Goal: Communication & Community: Answer question/provide support

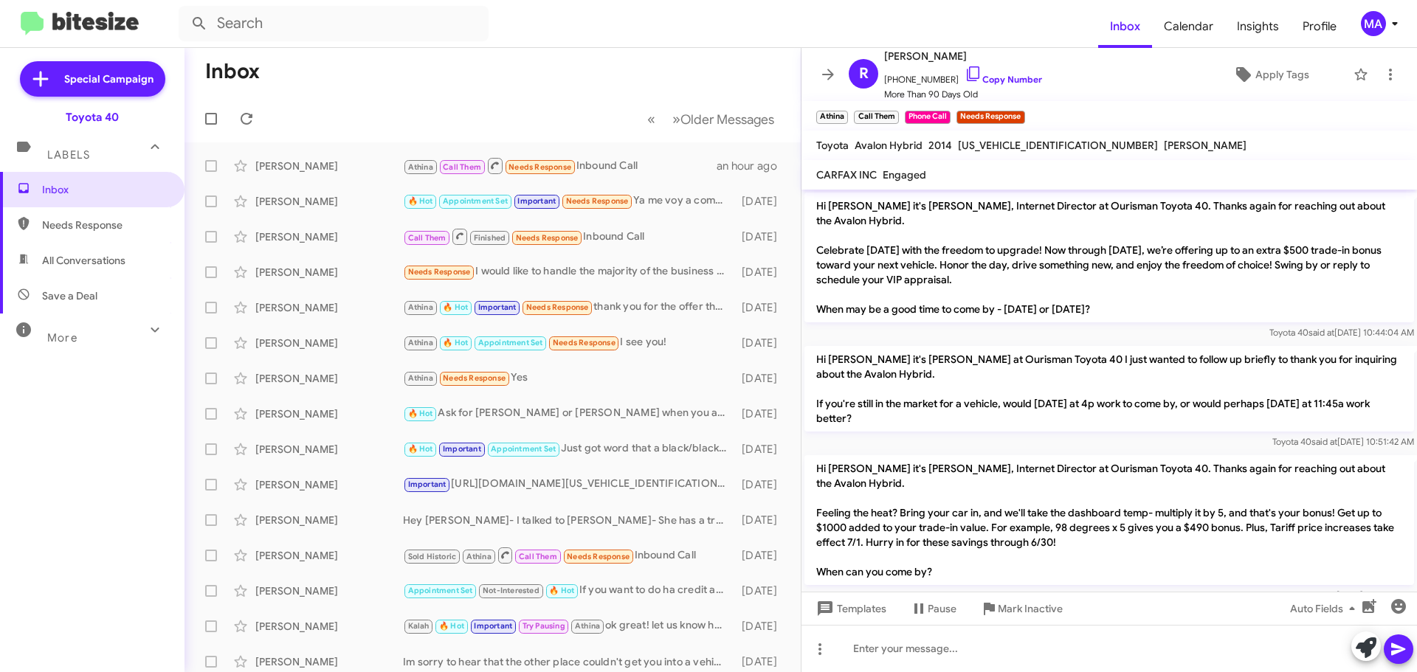
scroll to position [1530, 0]
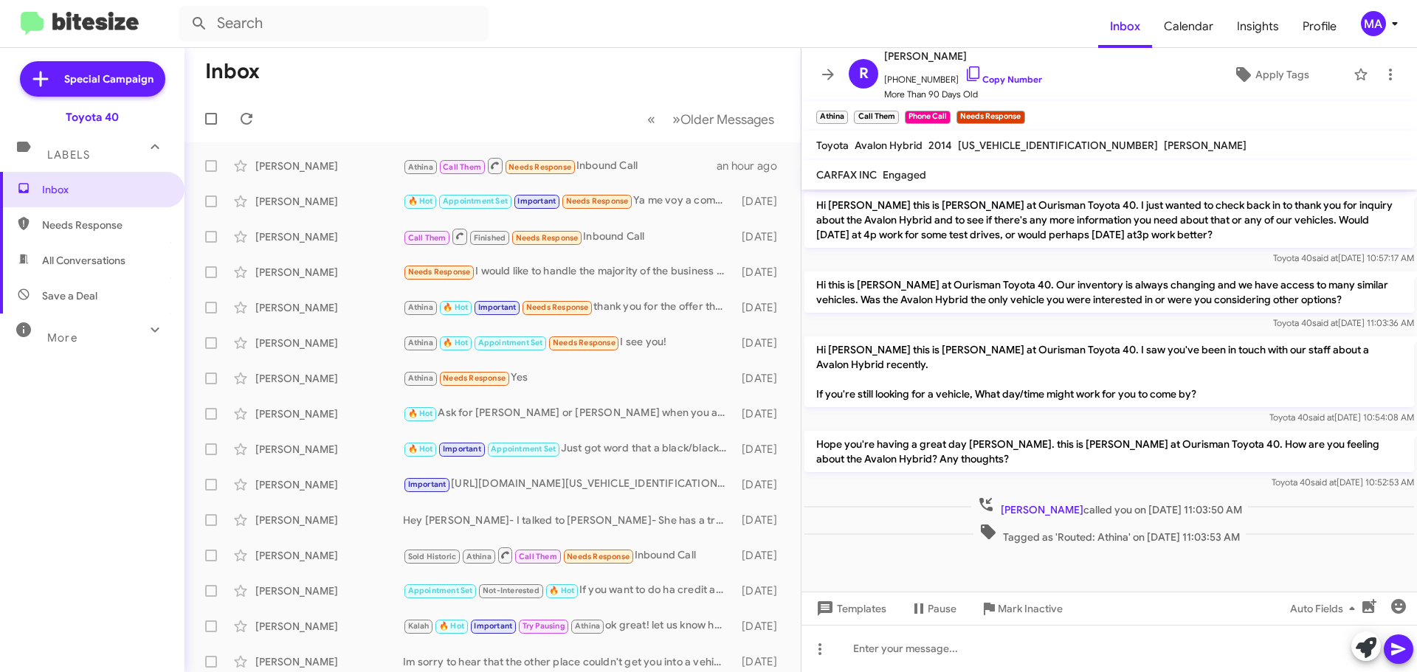
click at [122, 224] on span "Needs Response" at bounding box center [104, 225] width 125 height 15
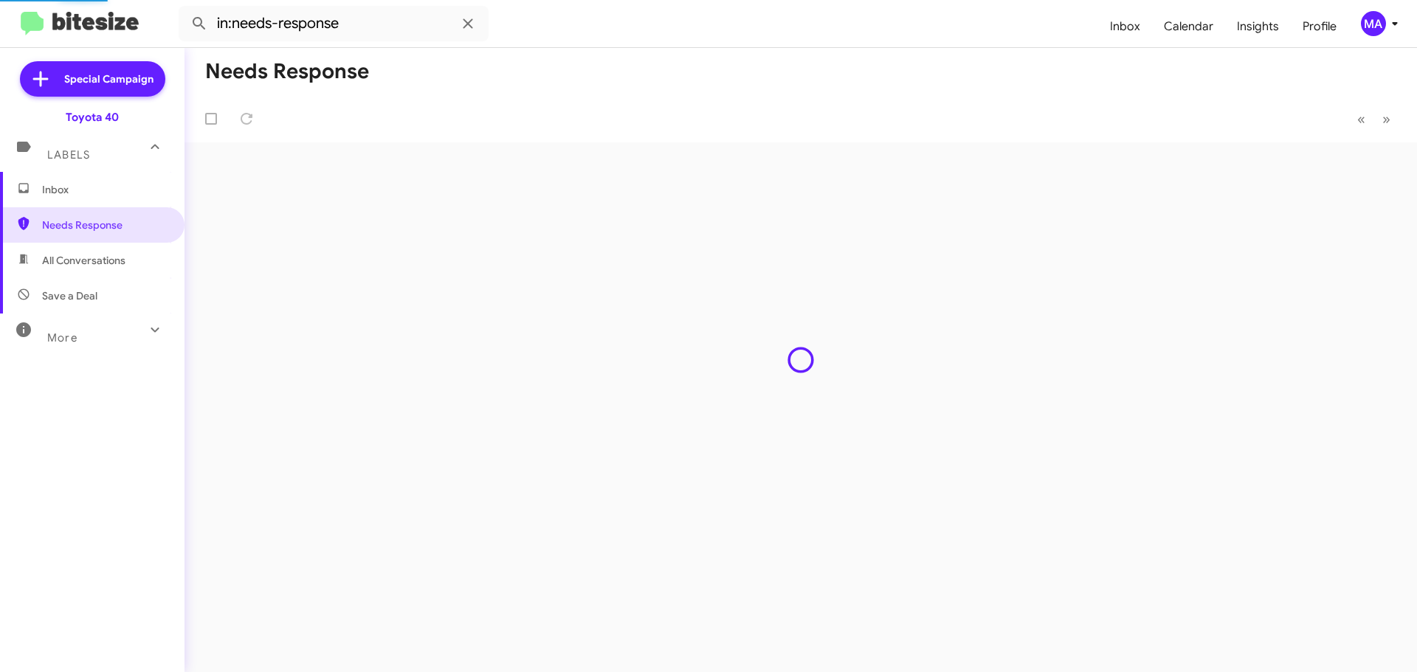
click at [118, 268] on span "All Conversations" at bounding box center [92, 260] width 184 height 35
type input "in:all-conversations"
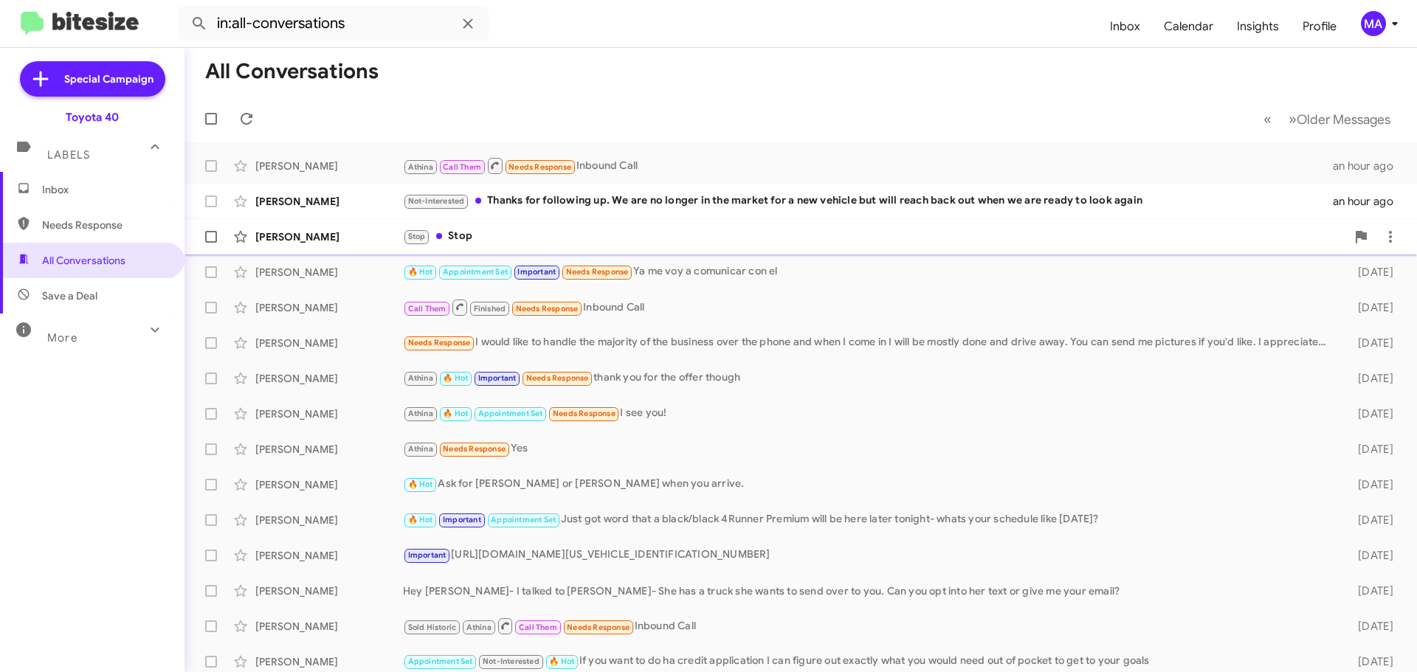
click at [533, 233] on div "Stop Stop" at bounding box center [874, 236] width 943 height 17
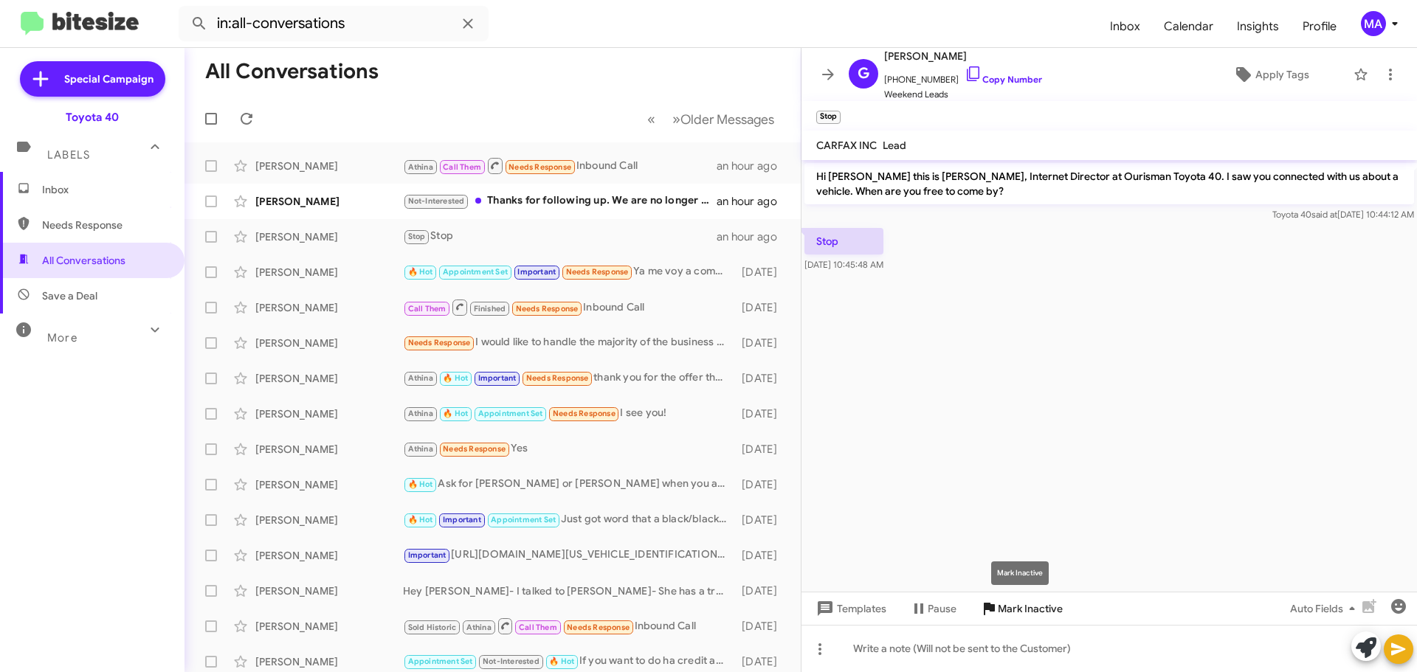
drag, startPoint x: 1008, startPoint y: 610, endPoint x: 726, endPoint y: 388, distance: 358.8
click at [1008, 609] on span "Mark Inactive" at bounding box center [1030, 608] width 65 height 27
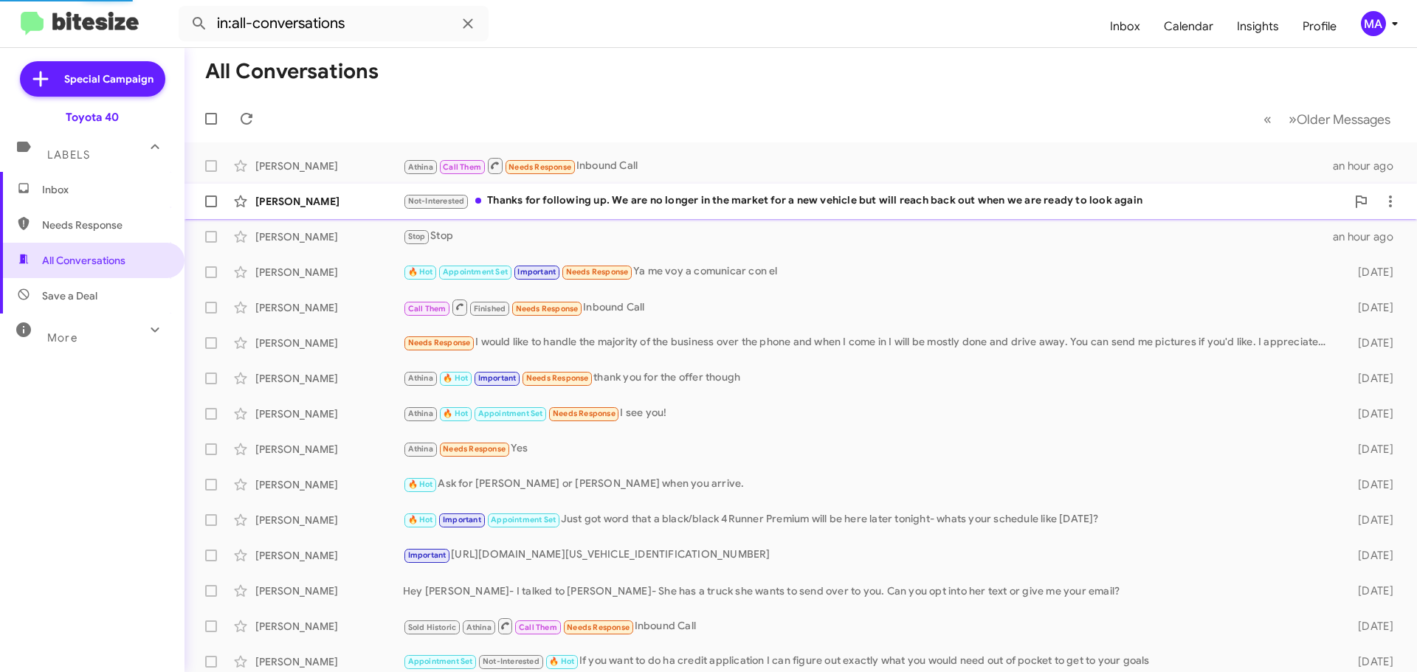
click at [569, 201] on div "Not-Interested Thanks for following up. We are no longer in the market for a ne…" at bounding box center [874, 201] width 943 height 17
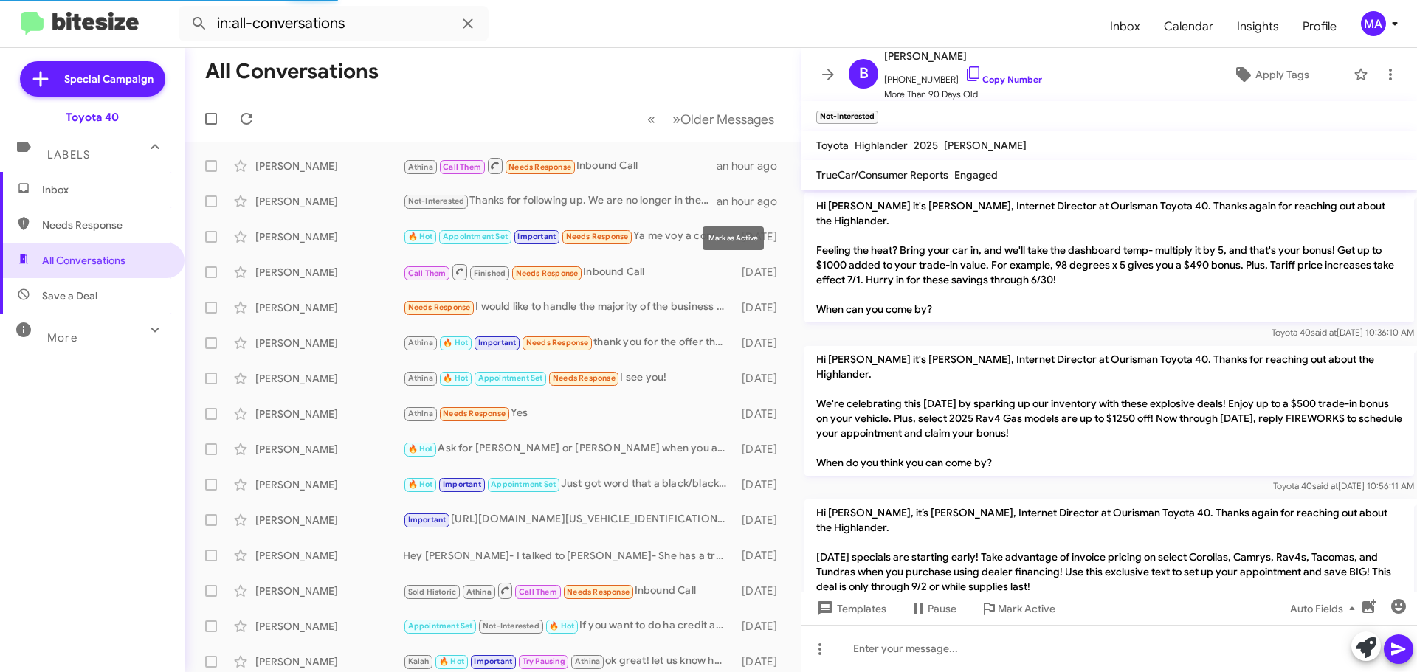
scroll to position [1735, 0]
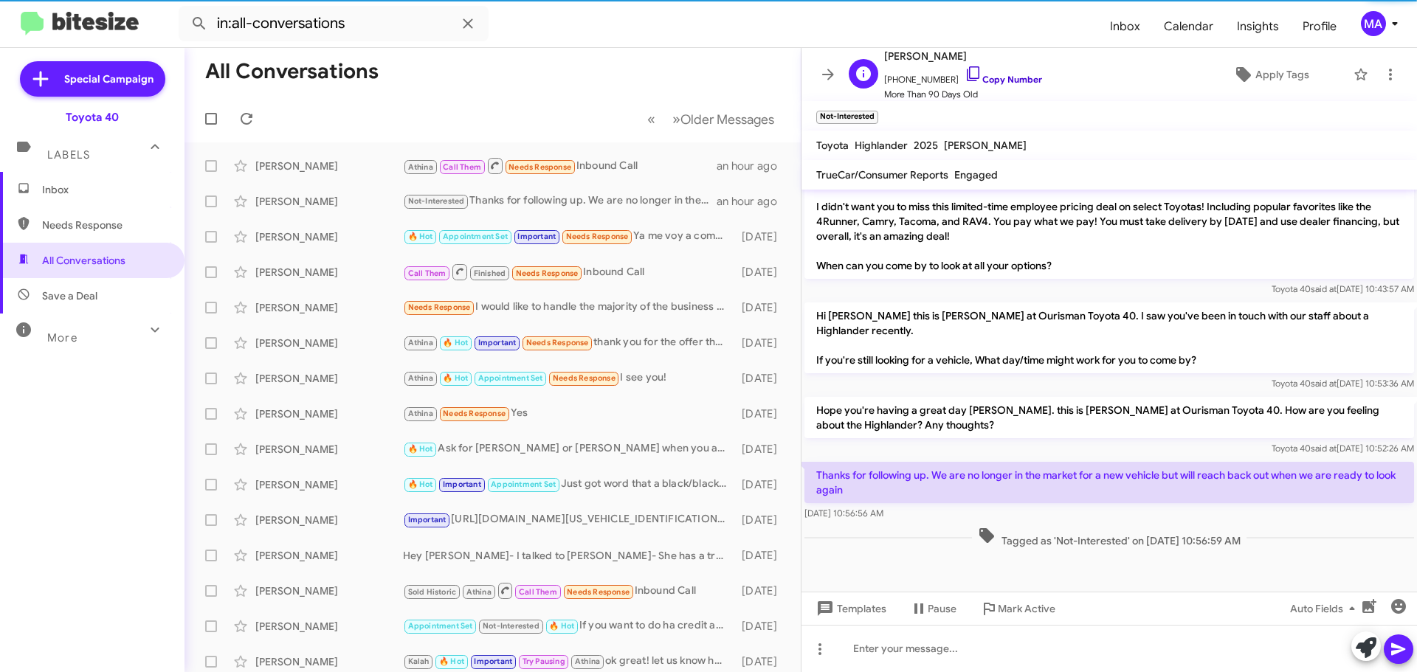
click at [964, 68] on icon at bounding box center [973, 74] width 18 height 18
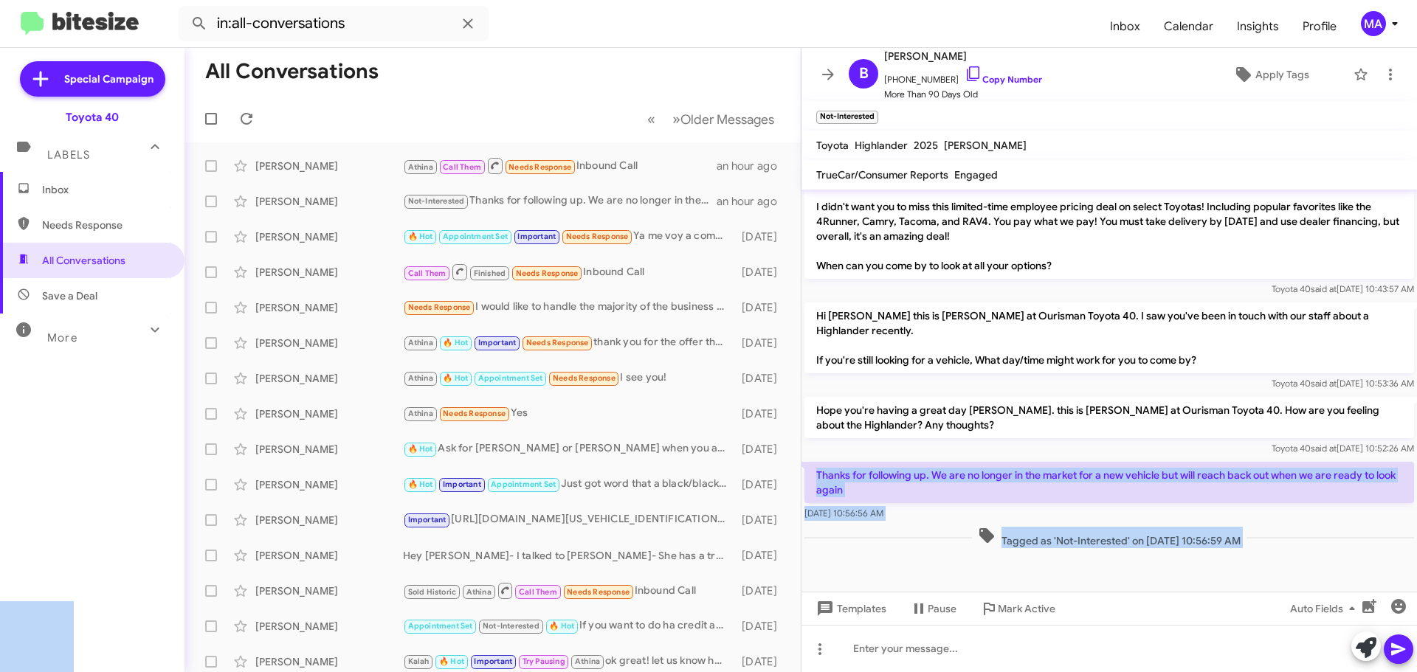
drag, startPoint x: 876, startPoint y: 500, endPoint x: 812, endPoint y: 465, distance: 73.0
copy body "Thanks for following up. We are no longer in the market for a new vehicle but w…"
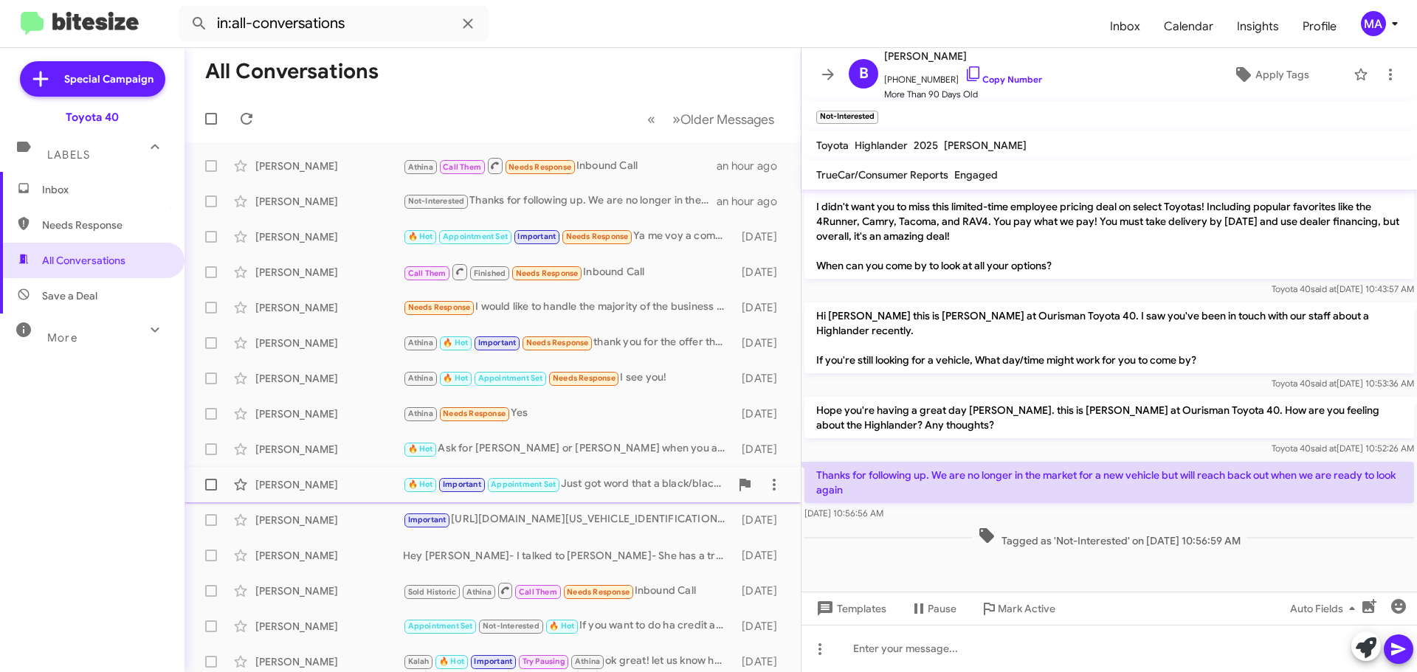
click at [346, 488] on div "[PERSON_NAME]" at bounding box center [329, 484] width 148 height 15
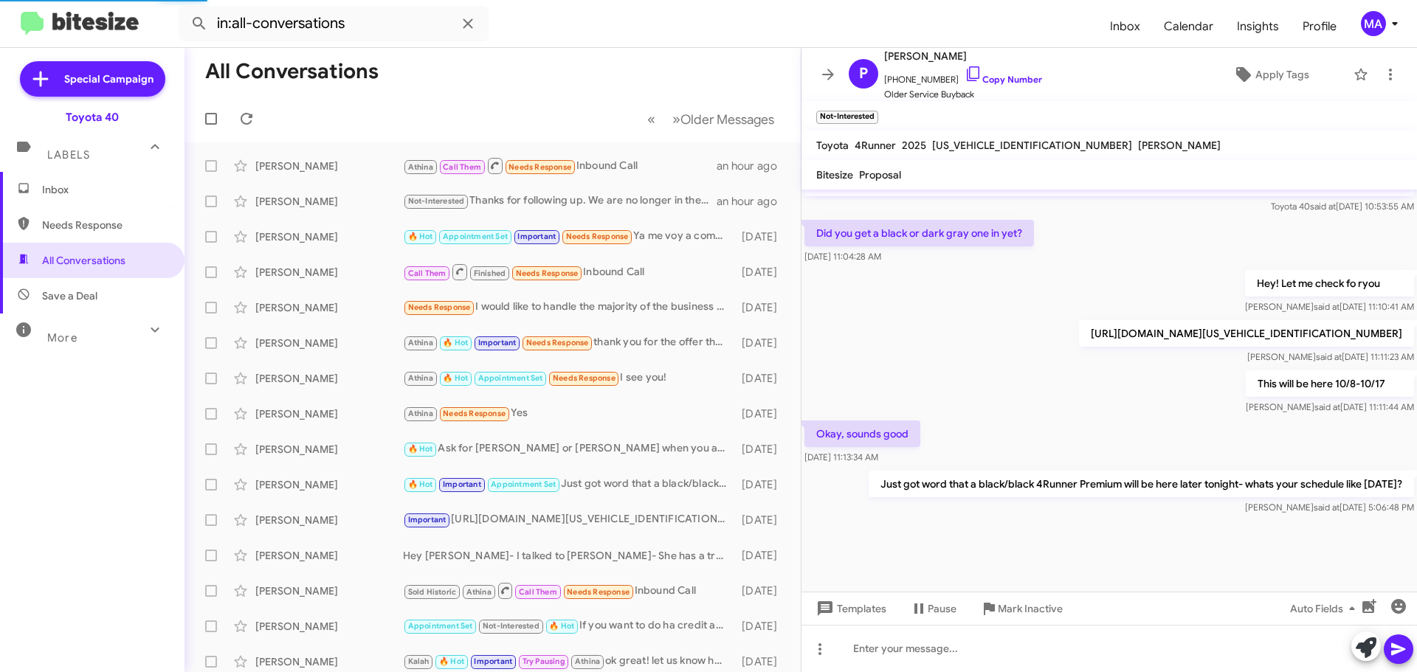
scroll to position [770, 0]
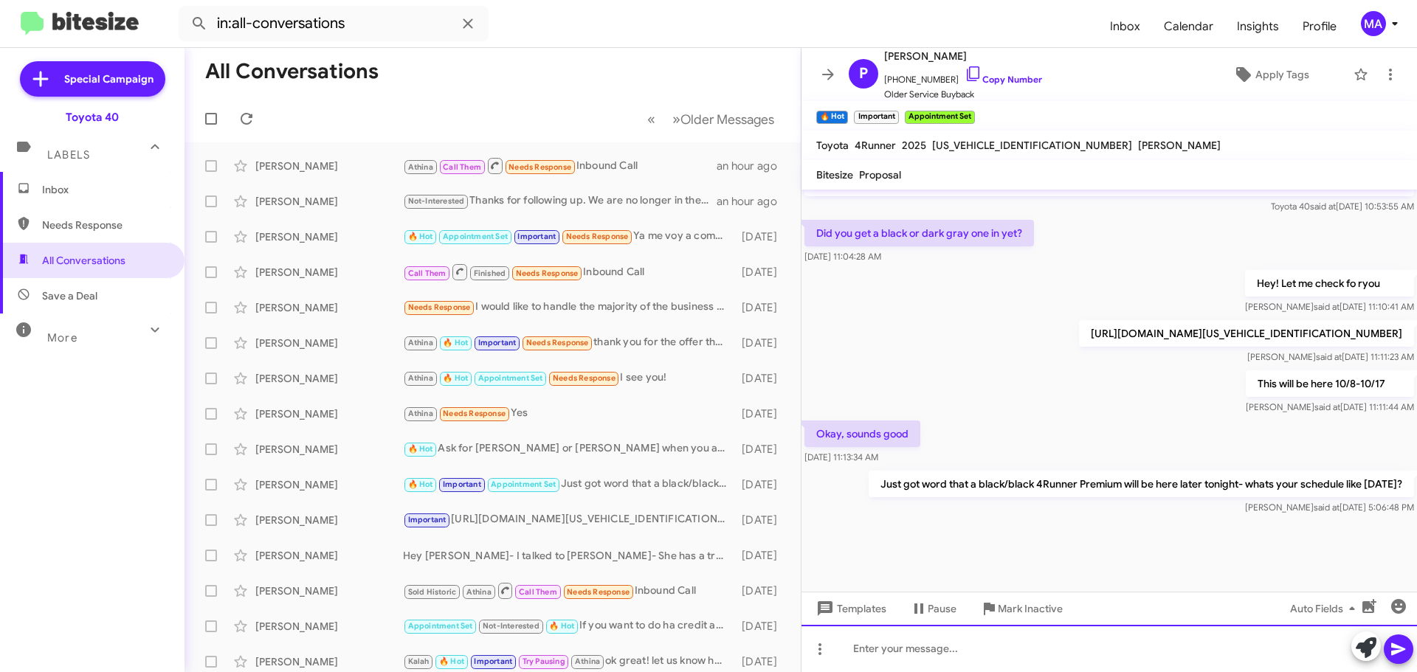
click at [899, 646] on div at bounding box center [1108, 648] width 615 height 47
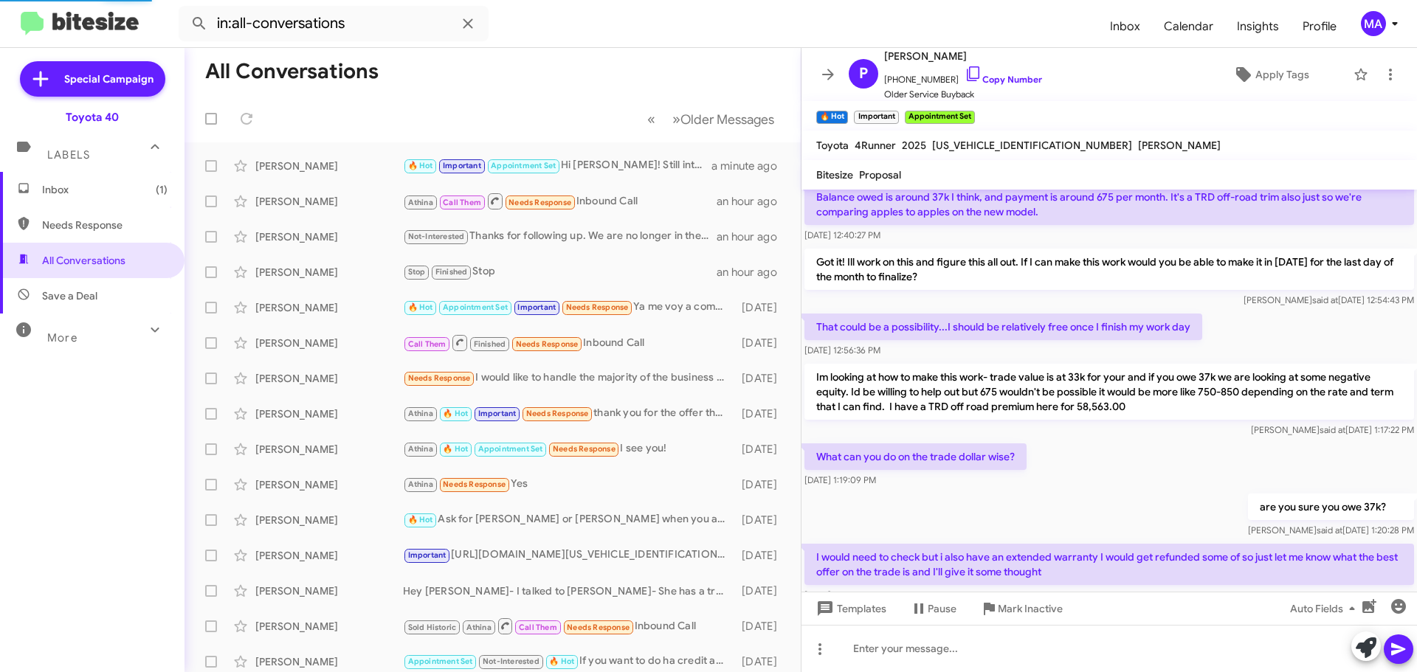
scroll to position [756, 0]
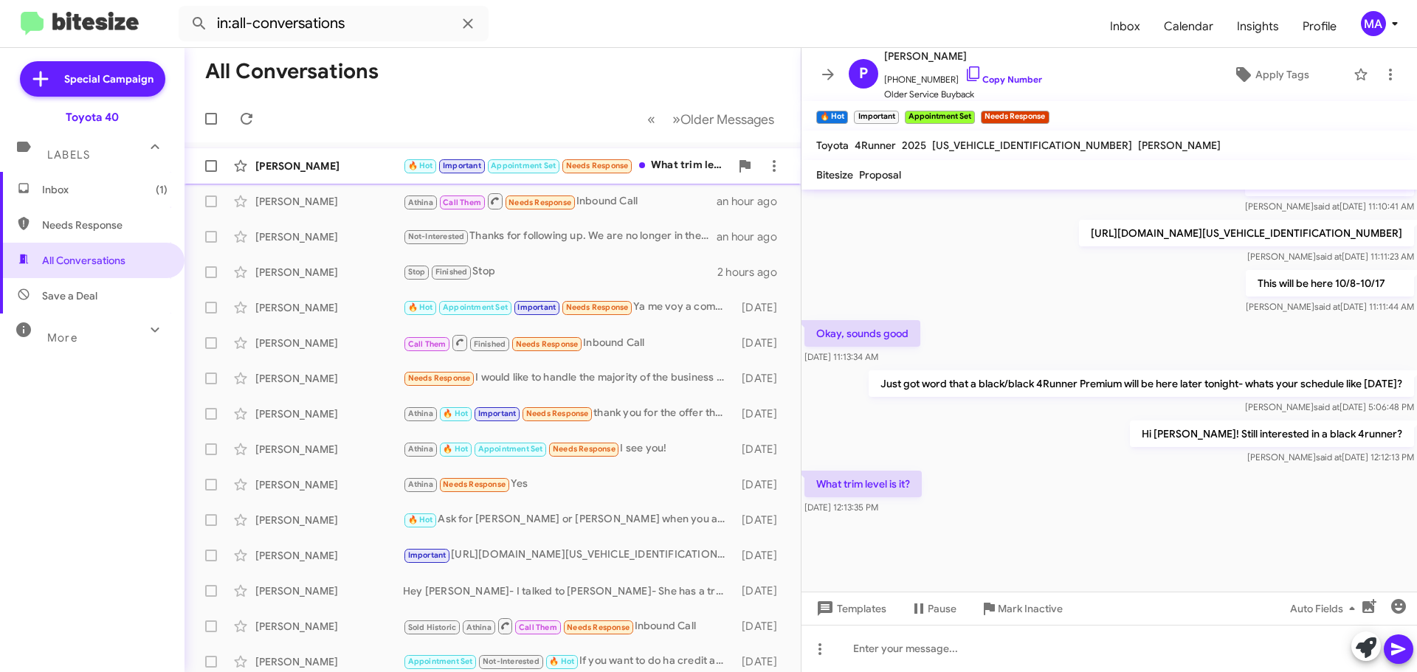
click at [668, 166] on div "🔥 Hot Important Appointment Set Needs Response What trim level is it?" at bounding box center [566, 165] width 327 height 17
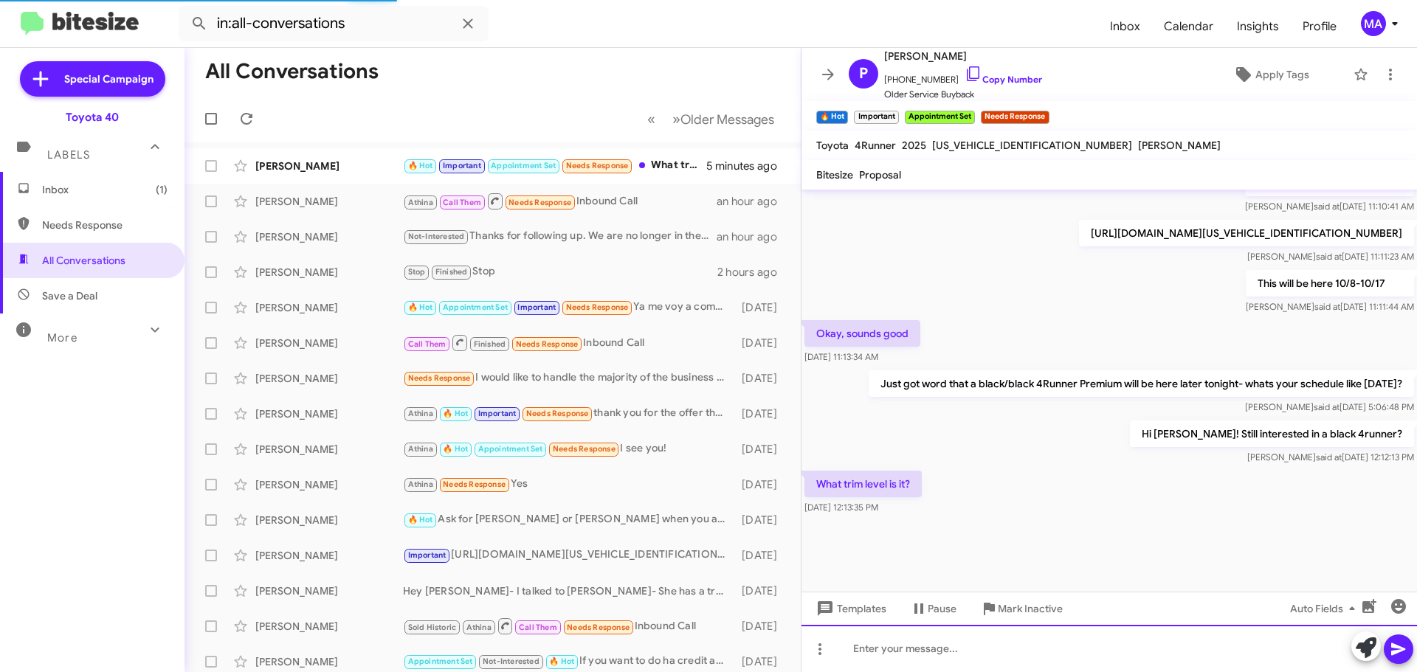
click at [932, 654] on div at bounding box center [1108, 648] width 615 height 47
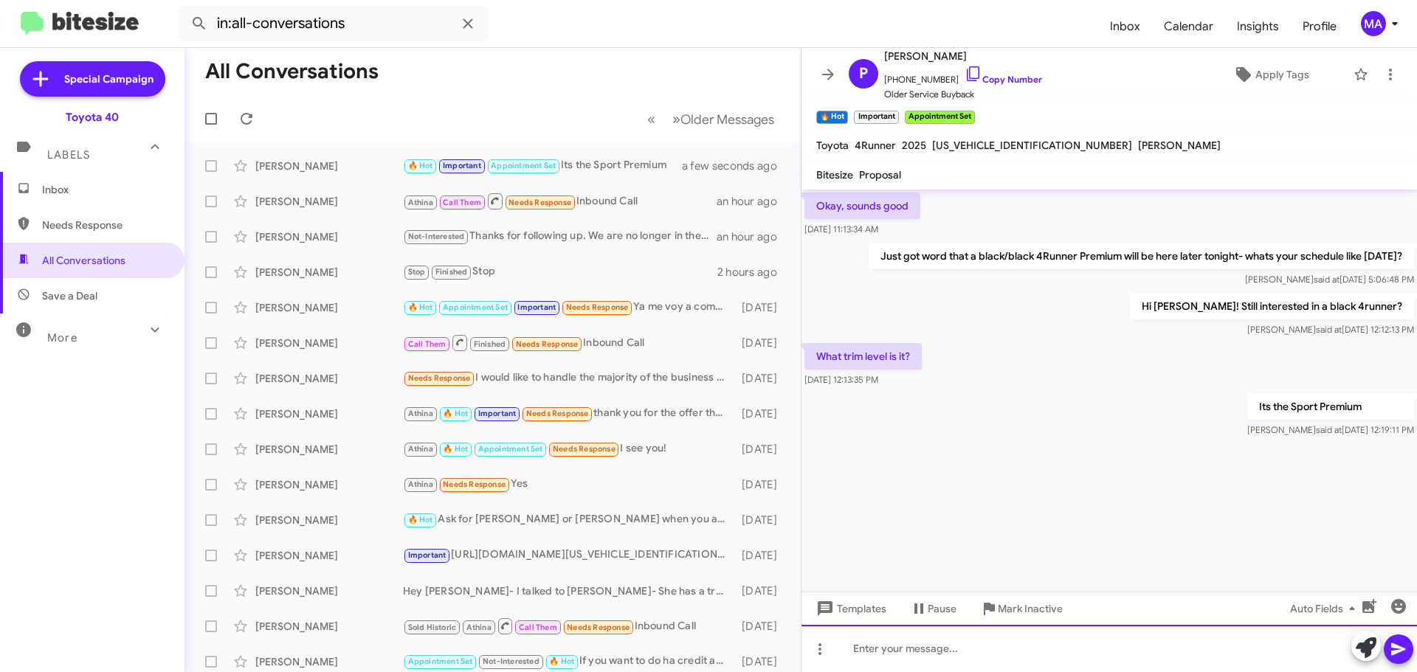
scroll to position [2005, 0]
click at [916, 657] on div at bounding box center [1108, 648] width 615 height 47
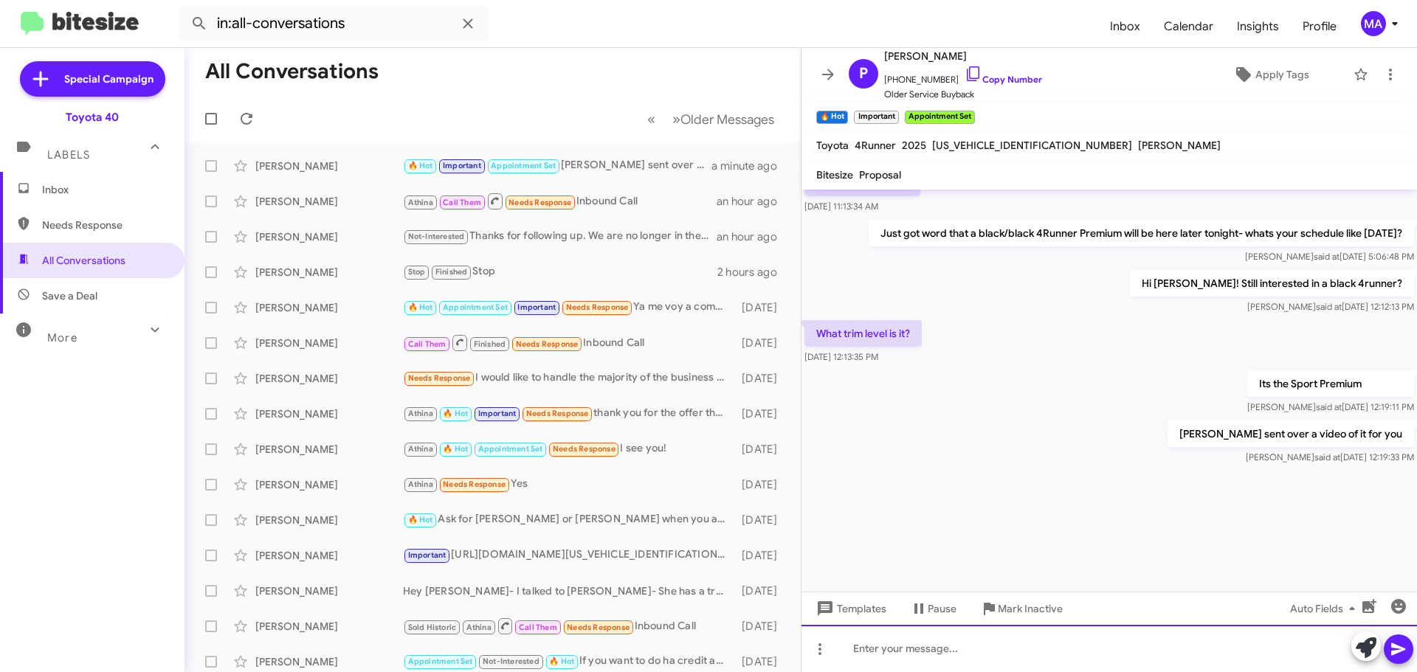
scroll to position [2941, 0]
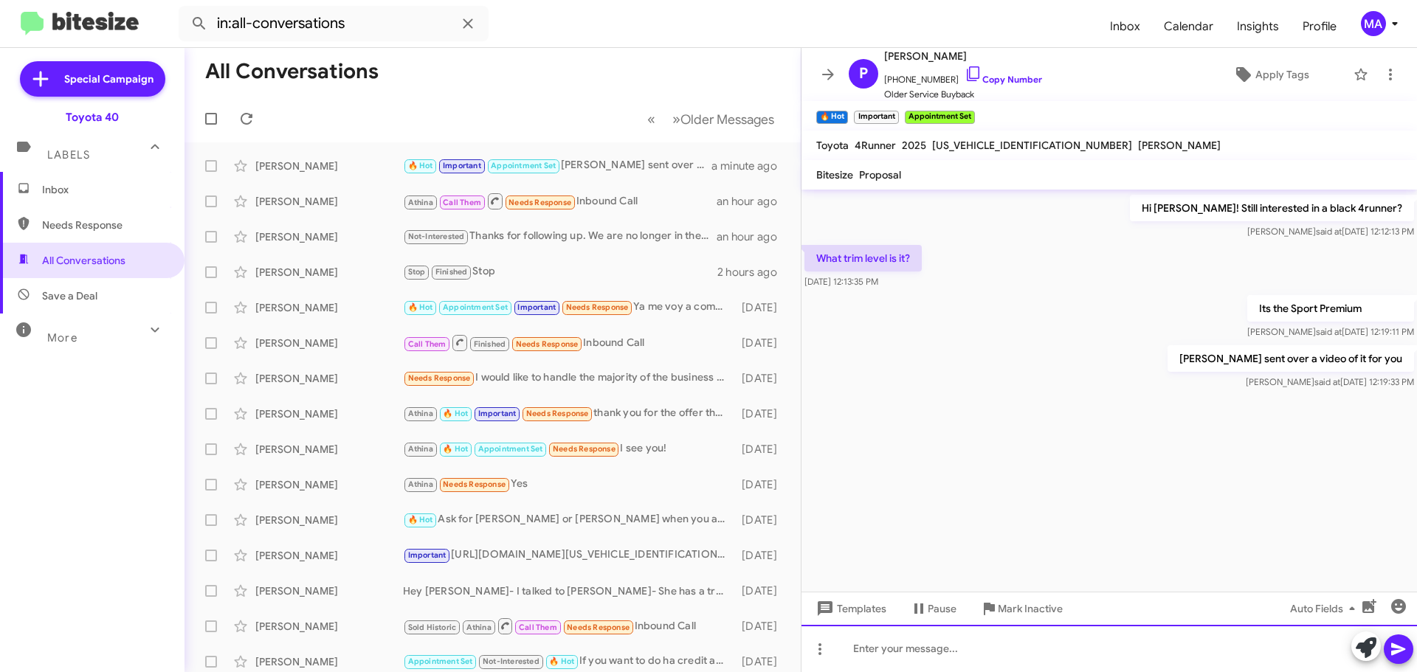
click at [942, 652] on div at bounding box center [1108, 648] width 615 height 47
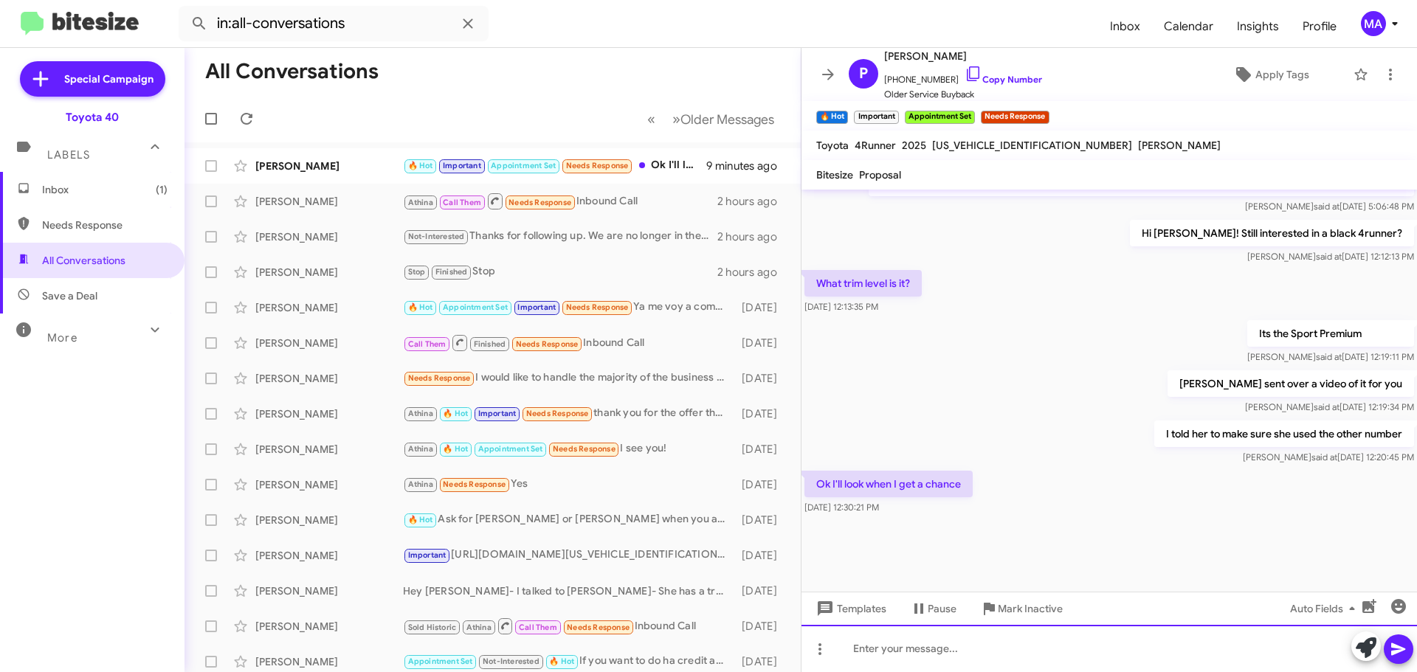
scroll to position [741, 0]
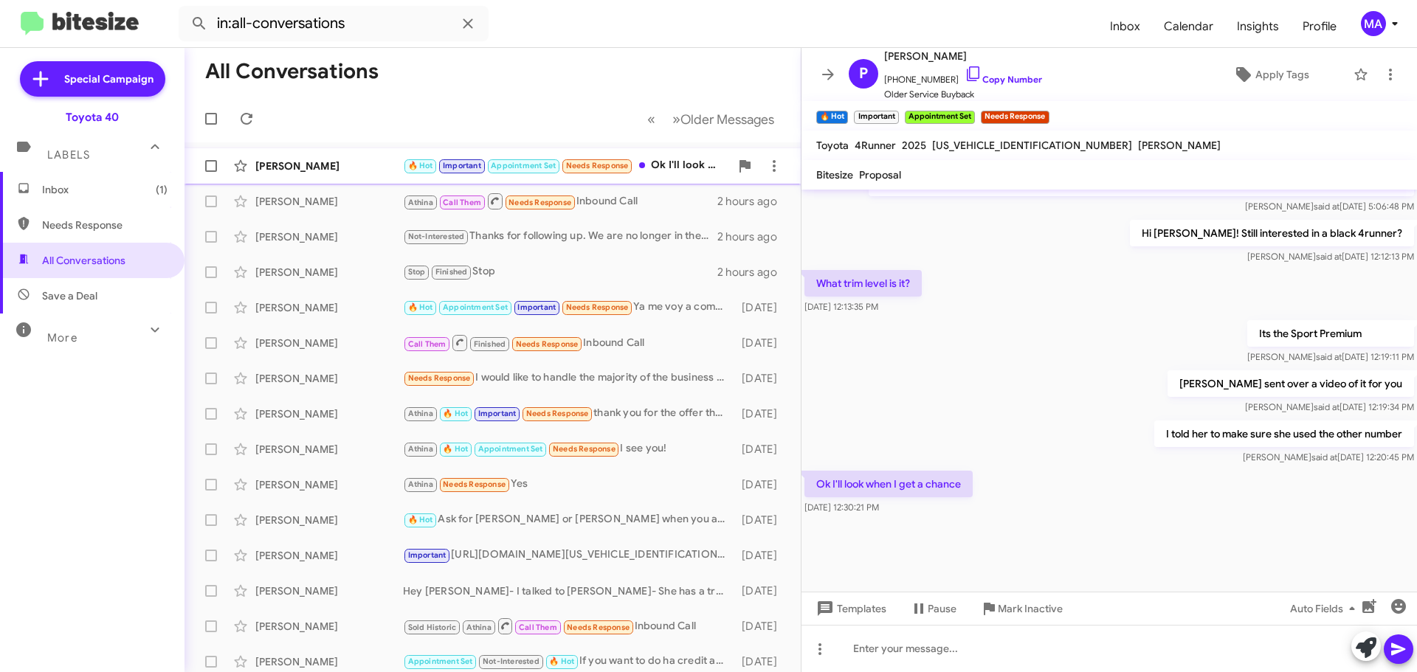
click at [341, 170] on div "[PERSON_NAME]" at bounding box center [329, 166] width 148 height 15
click at [77, 193] on span "Inbox" at bounding box center [104, 189] width 125 height 15
